Goal: Find specific page/section: Find specific page/section

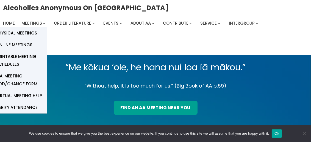
click at [35, 26] on span "Meetings" at bounding box center [31, 23] width 21 height 6
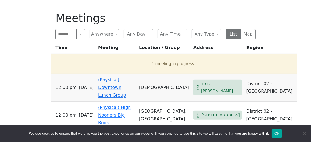
scroll to position [275, 0]
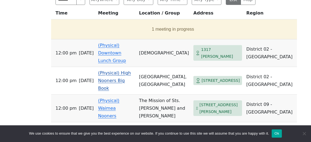
click at [110, 71] on link "(Physical) High Nooners Big Book" at bounding box center [114, 81] width 33 height 21
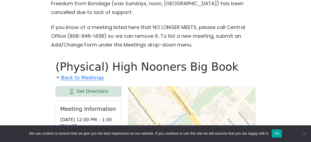
scroll to position [183, 0]
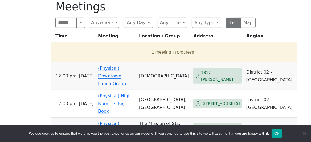
scroll to position [244, 0]
